Goal: Information Seeking & Learning: Check status

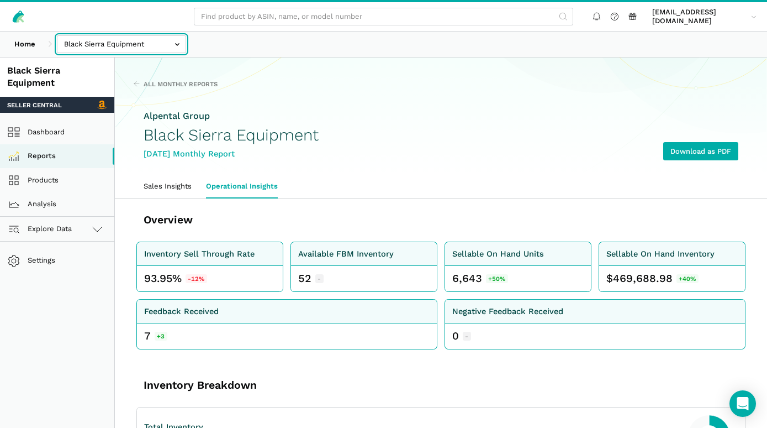
click at [177, 46] on input "text" at bounding box center [121, 44] width 129 height 18
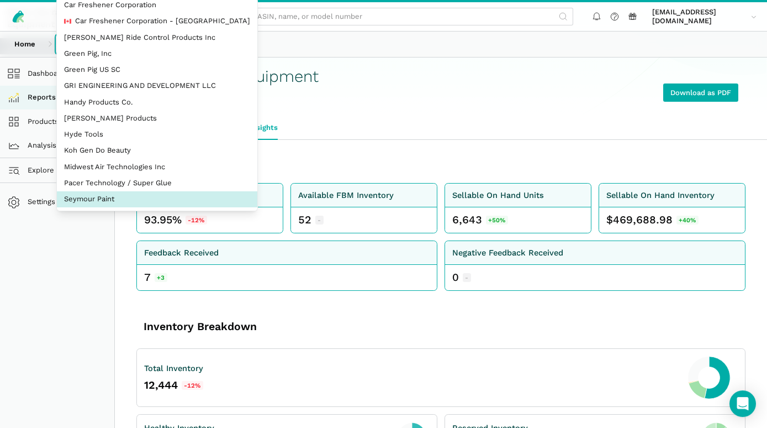
scroll to position [60, 0]
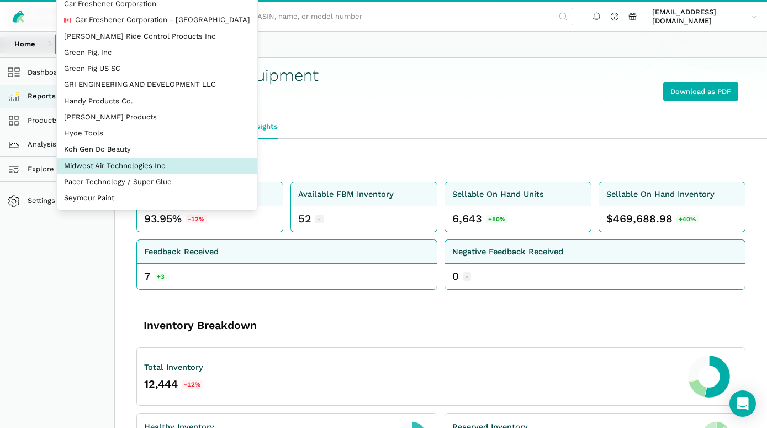
select select "zGneCySXZsNzLpqGA1m5dT8R"
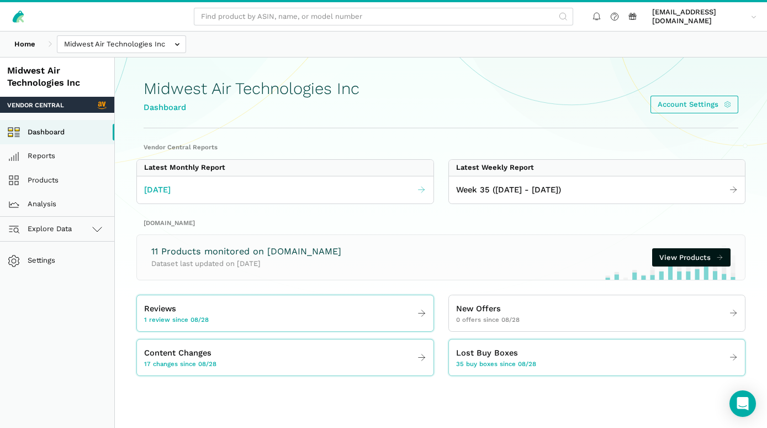
click at [171, 190] on span "[DATE]" at bounding box center [157, 189] width 27 height 13
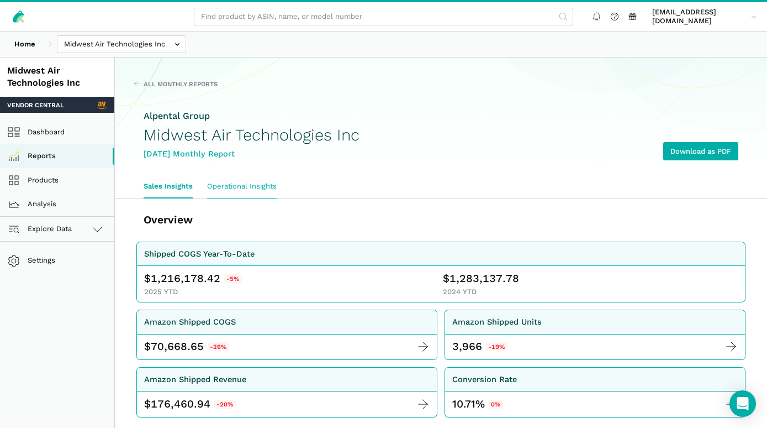
click at [258, 190] on link "Operational Insights" at bounding box center [242, 186] width 84 height 23
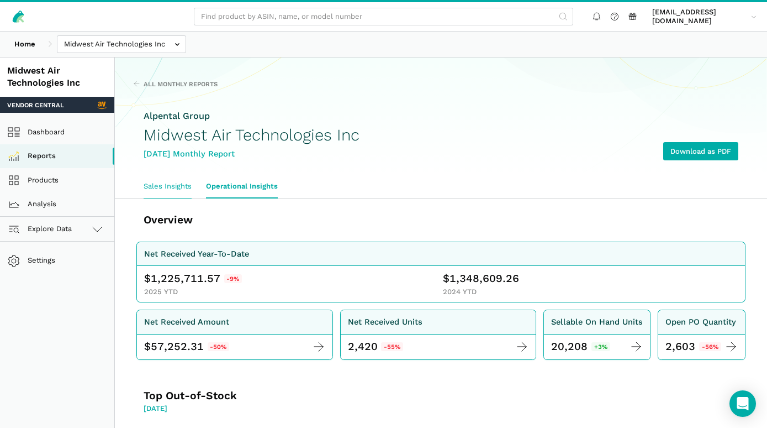
click at [180, 186] on link "Sales Insights" at bounding box center [167, 186] width 62 height 23
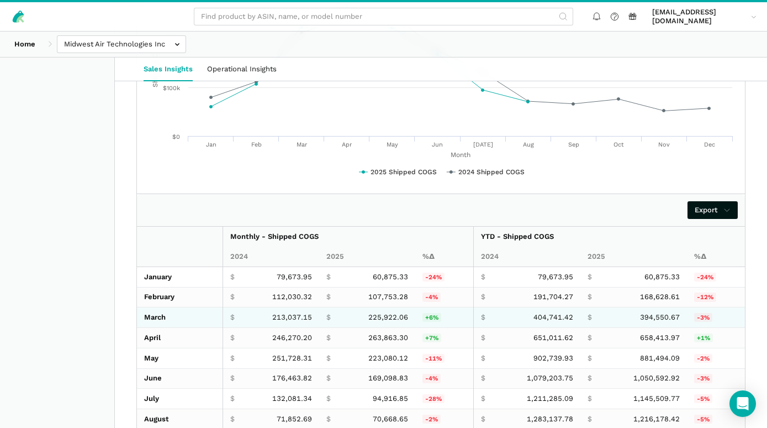
scroll to position [1790, 0]
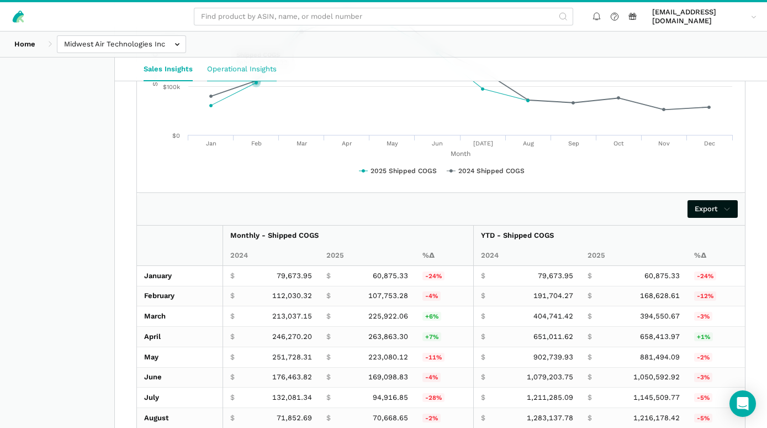
click at [260, 68] on link "Operational Insights" at bounding box center [242, 68] width 84 height 23
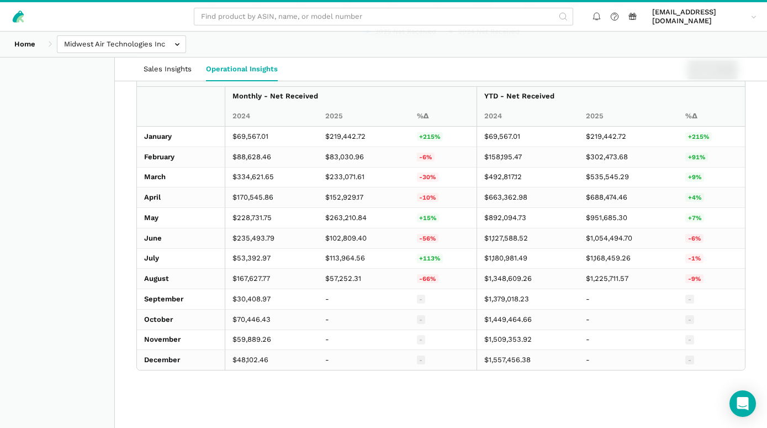
scroll to position [809, 0]
click at [191, 66] on link "Sales Insights" at bounding box center [167, 68] width 62 height 23
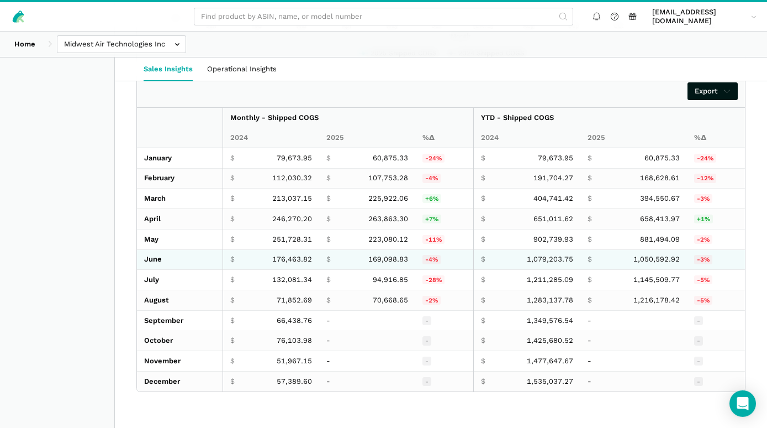
scroll to position [1937, 0]
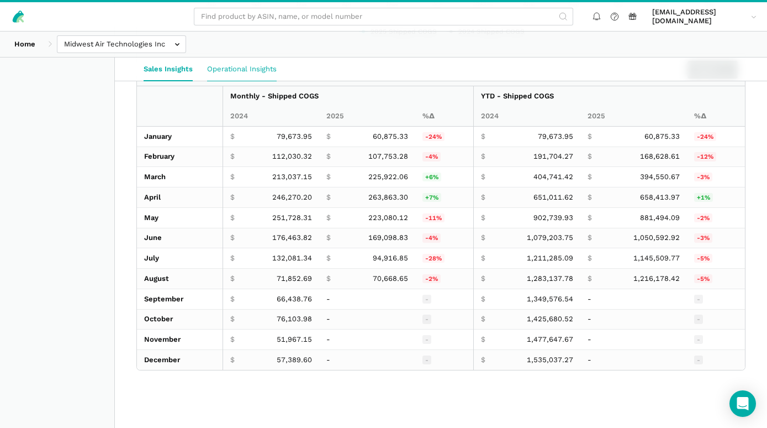
click at [229, 67] on link "Operational Insights" at bounding box center [242, 68] width 84 height 23
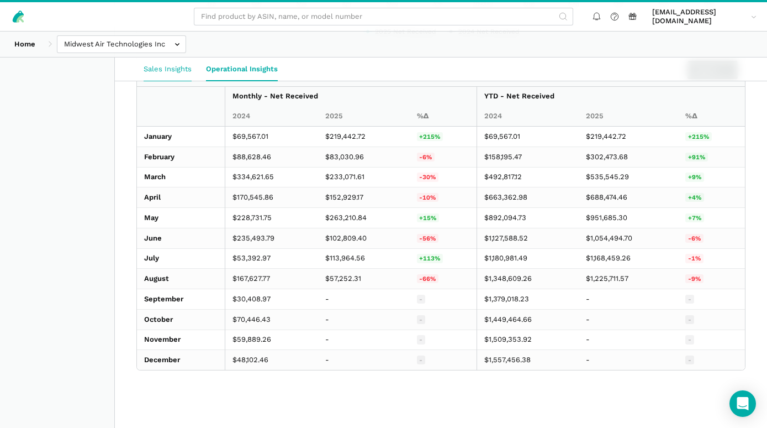
click at [158, 65] on link "Sales Insights" at bounding box center [167, 68] width 62 height 23
